Goal: Find specific page/section: Find specific page/section

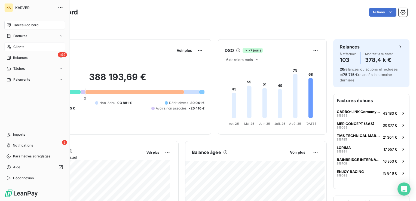
click at [22, 48] on span "Clients" at bounding box center [18, 46] width 11 height 5
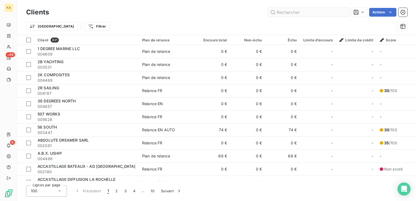
click at [286, 12] on input "text" at bounding box center [309, 12] width 82 height 9
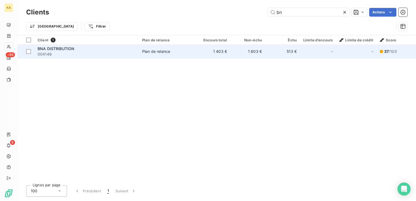
type input "bn"
click at [65, 52] on span "004149" at bounding box center [87, 53] width 98 height 5
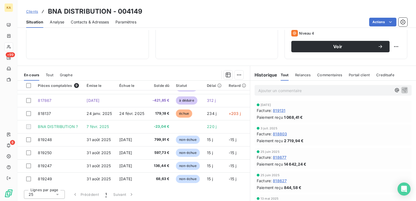
scroll to position [84, 0]
